Goal: Transaction & Acquisition: Purchase product/service

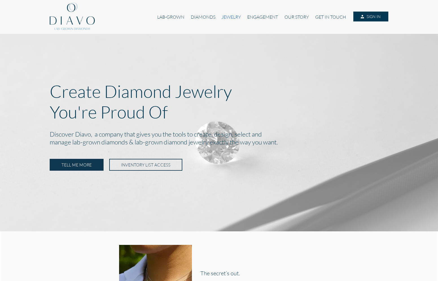
click at [222, 14] on link "JEWELRY" at bounding box center [231, 17] width 26 height 11
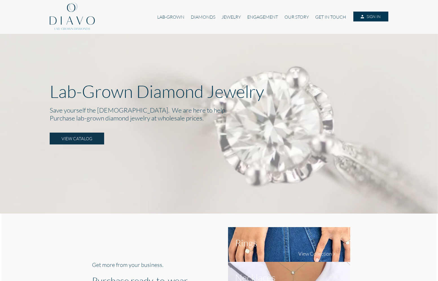
click at [76, 131] on div "Lab-Grown Diamond Jewelry Save yourself the hassle. We are here to help. Purcha…" at bounding box center [219, 111] width 339 height 61
click at [75, 135] on link "VIEW CATALOG" at bounding box center [77, 139] width 54 height 12
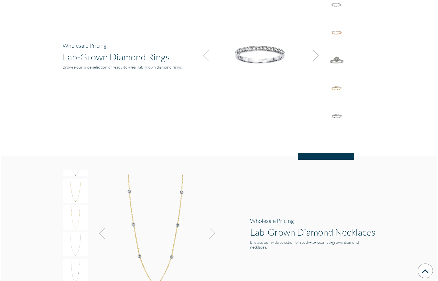
scroll to position [421, 0]
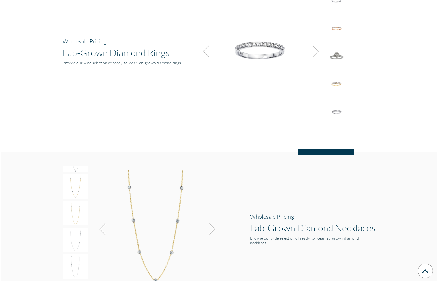
click at [321, 54] on img at bounding box center [313, 51] width 15 height 15
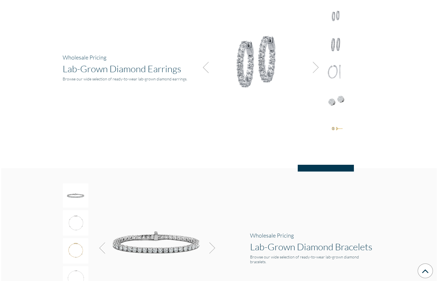
scroll to position [754, 0]
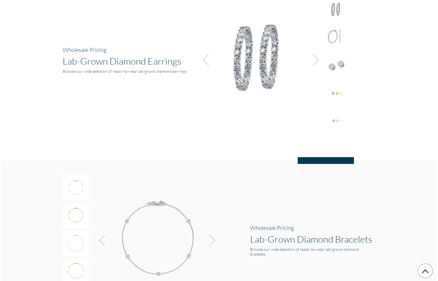
click at [332, 61] on img at bounding box center [336, 64] width 25 height 25
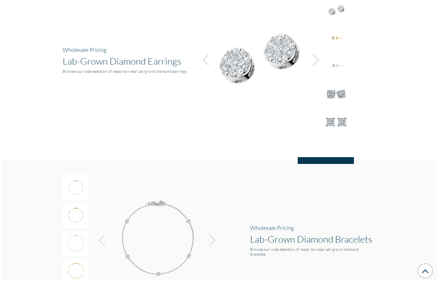
click at [324, 86] on img at bounding box center [336, 93] width 25 height 25
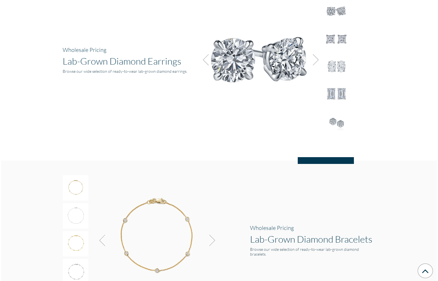
scroll to position [767, 0]
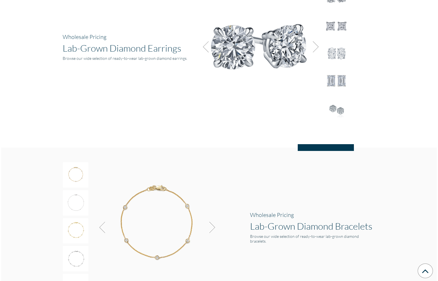
click at [205, 44] on img at bounding box center [207, 46] width 15 height 15
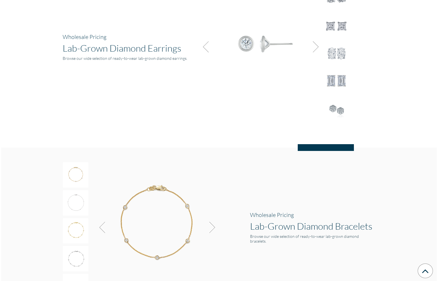
click at [73, 49] on h1 "Lab-Grown Diamond Earrings" at bounding box center [126, 47] width 126 height 11
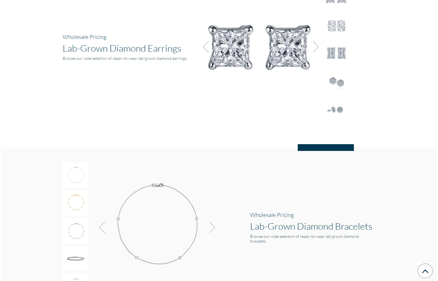
click at [96, 51] on h1 "Lab-Grown Diamond Earrings" at bounding box center [126, 47] width 126 height 11
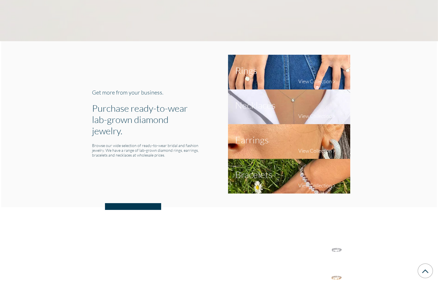
scroll to position [0, 0]
